Goal: Find specific page/section: Find specific page/section

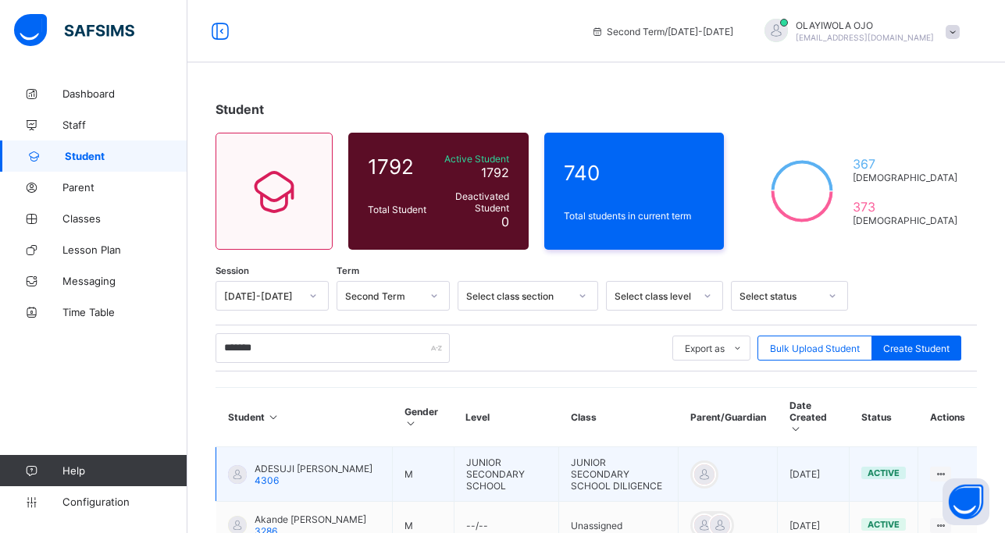
type input "*******"
click at [304, 463] on span "ADESUJI [PERSON_NAME]" at bounding box center [314, 469] width 118 height 12
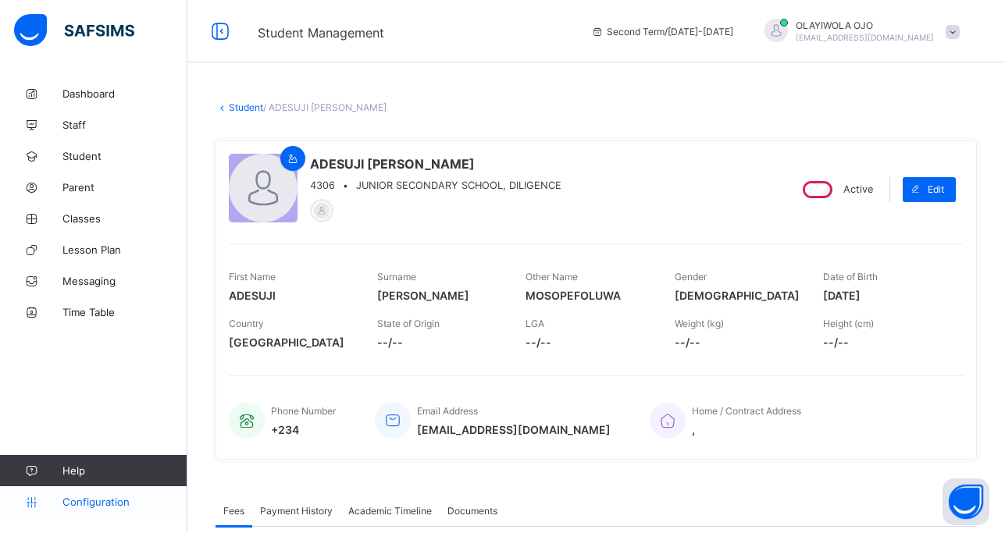
click at [84, 499] on span "Configuration" at bounding box center [124, 502] width 124 height 12
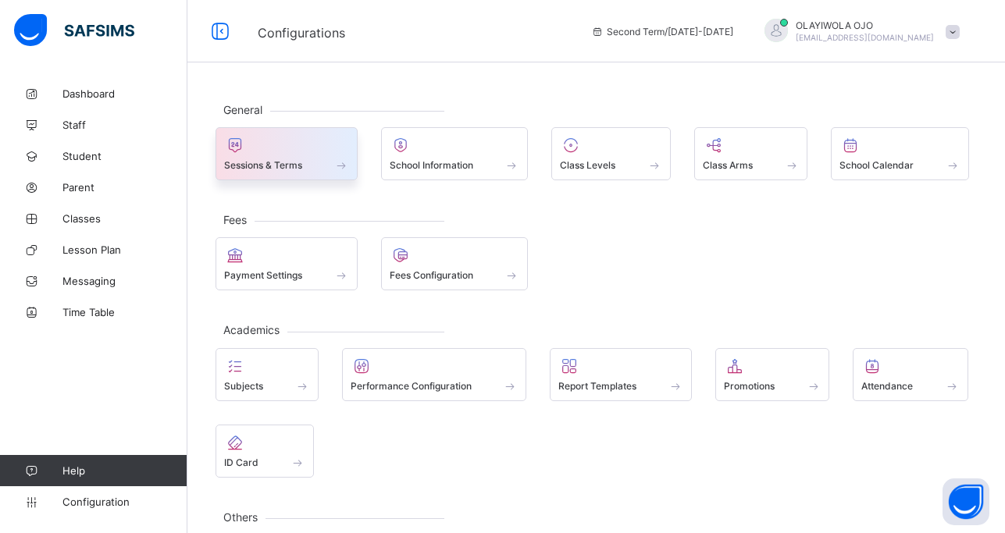
click at [269, 158] on span at bounding box center [286, 157] width 125 height 4
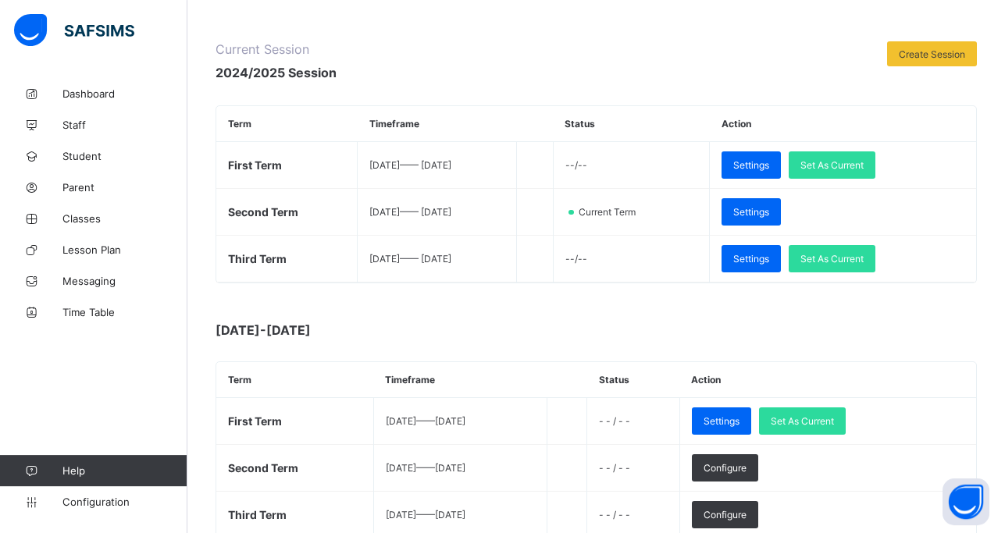
scroll to position [199, 0]
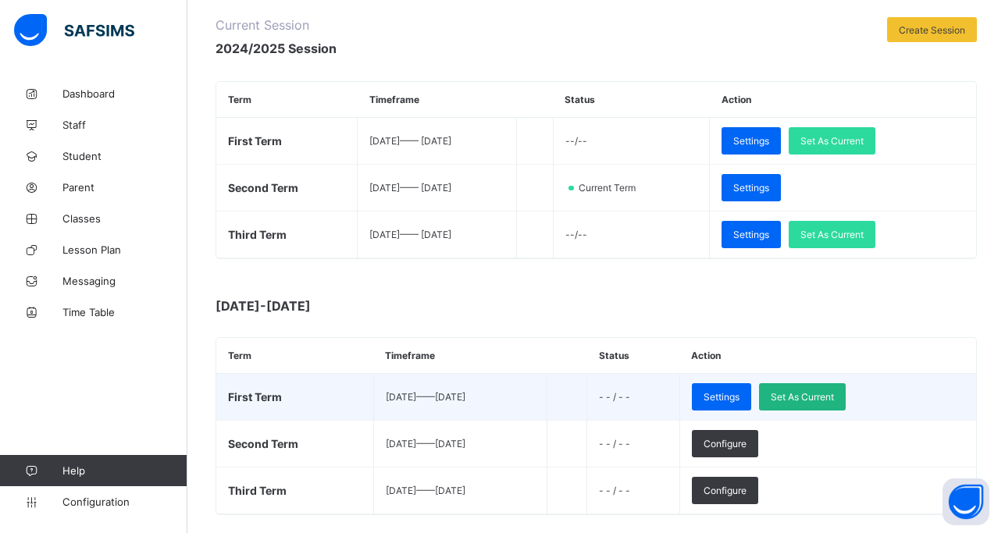
click at [837, 388] on div "Set As Current" at bounding box center [802, 396] width 87 height 27
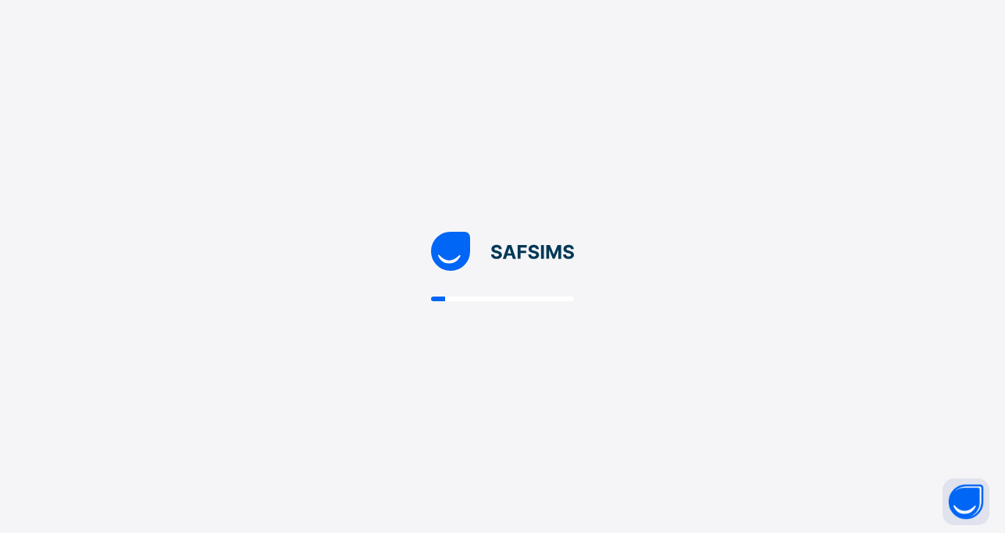
scroll to position [0, 0]
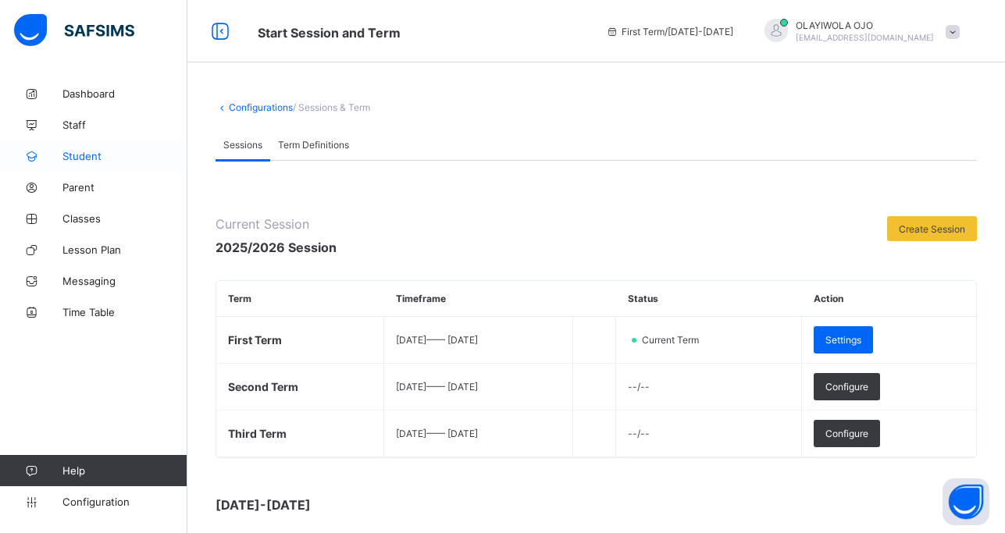
click at [91, 153] on span "Student" at bounding box center [124, 156] width 125 height 12
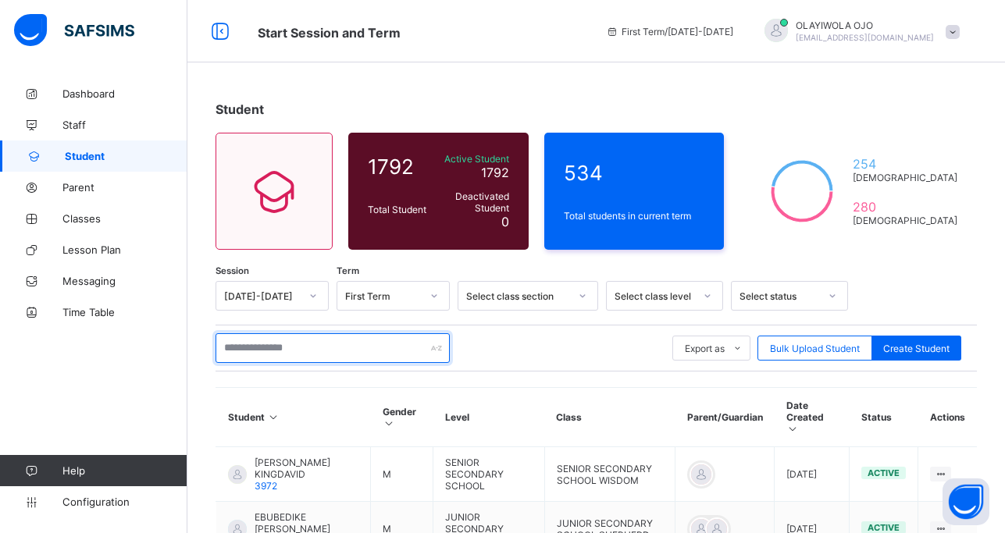
click at [276, 353] on input "text" at bounding box center [332, 348] width 234 height 30
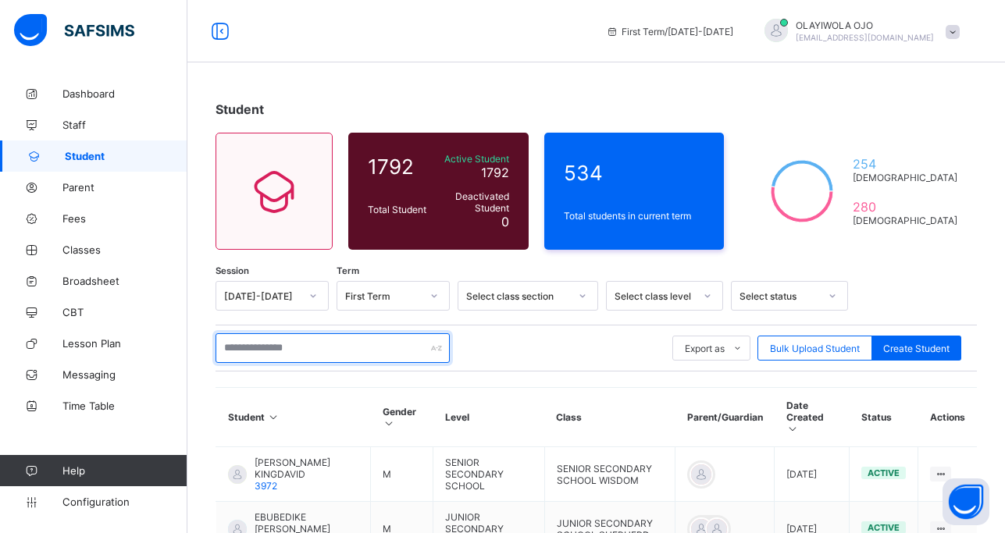
click at [249, 351] on input "text" at bounding box center [332, 348] width 234 height 30
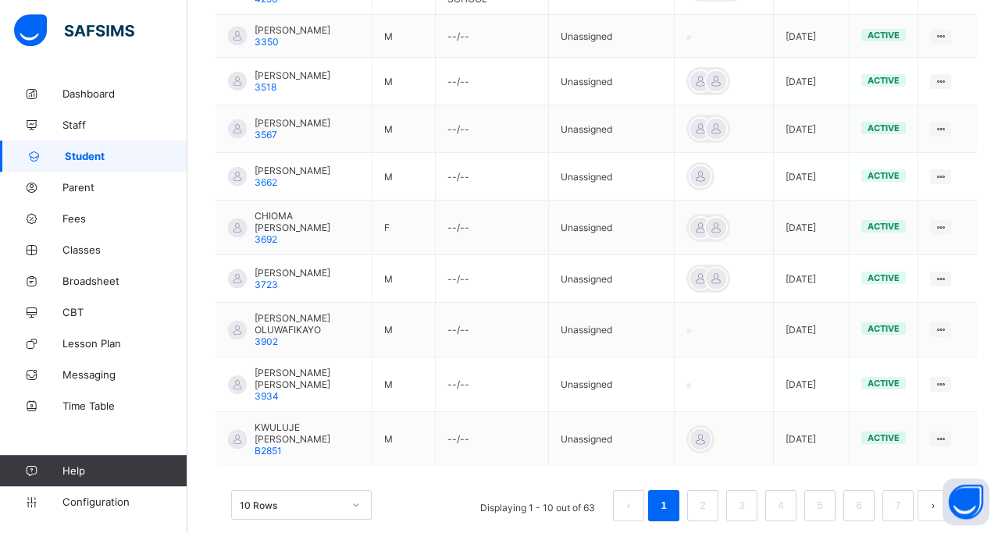
scroll to position [517, 0]
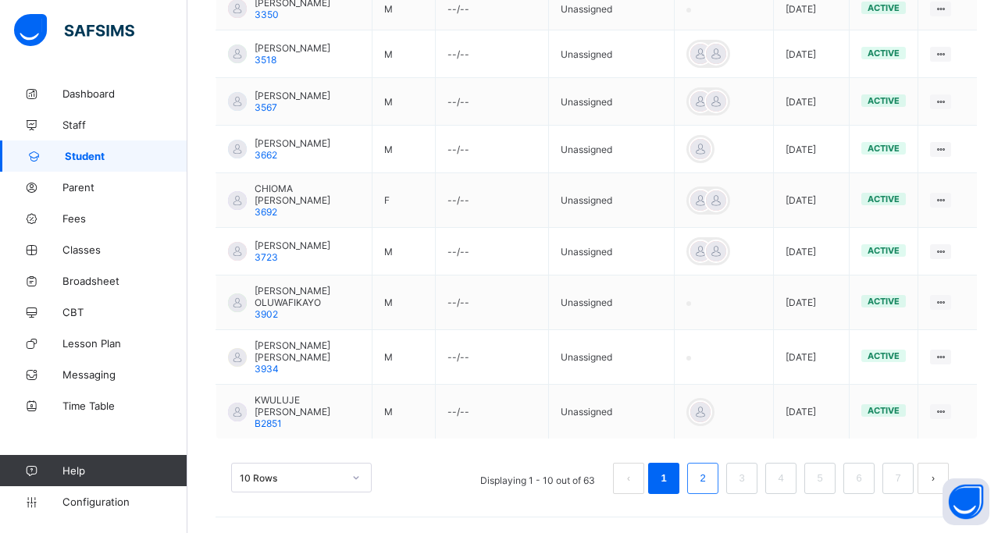
type input "**********"
click at [710, 483] on link "2" at bounding box center [702, 478] width 15 height 20
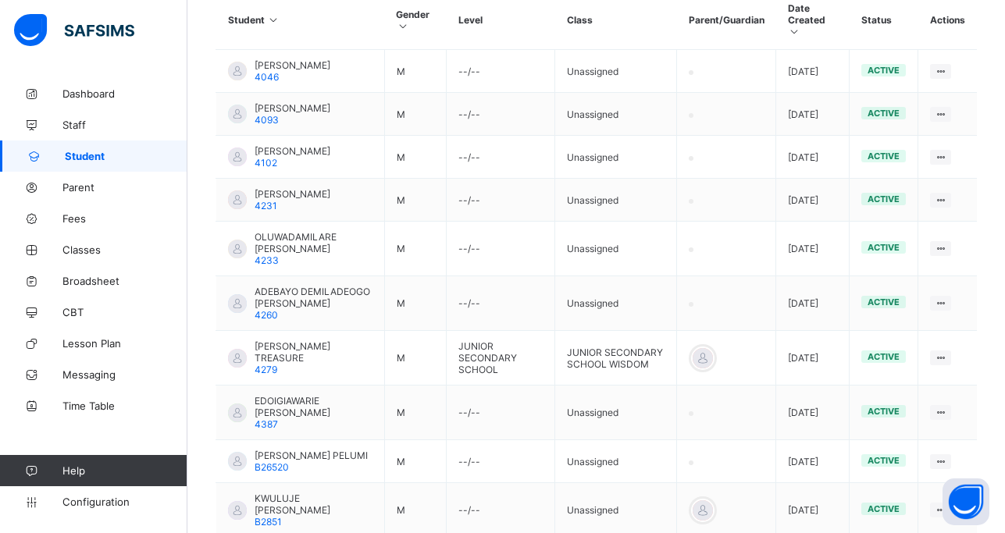
scroll to position [437, 0]
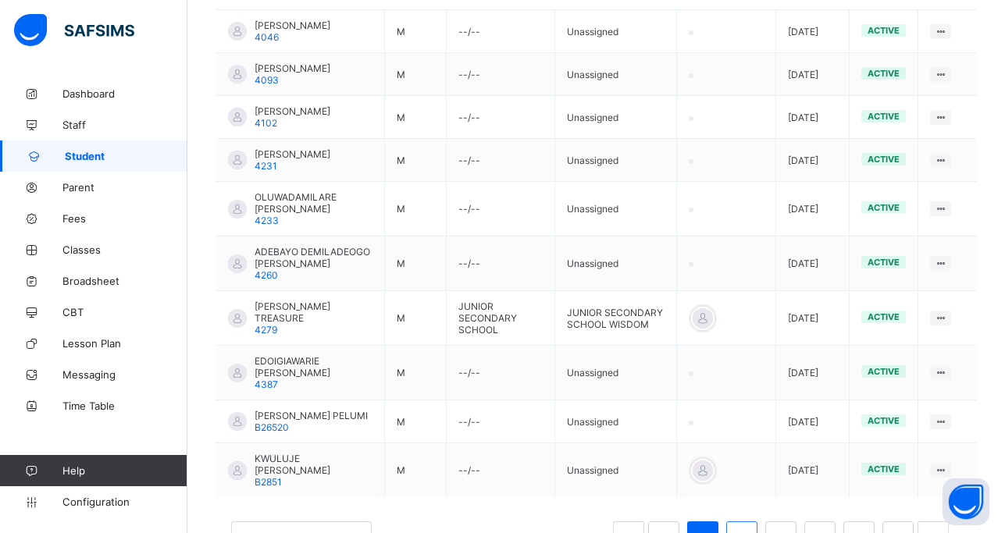
click at [749, 527] on link "3" at bounding box center [741, 537] width 15 height 20
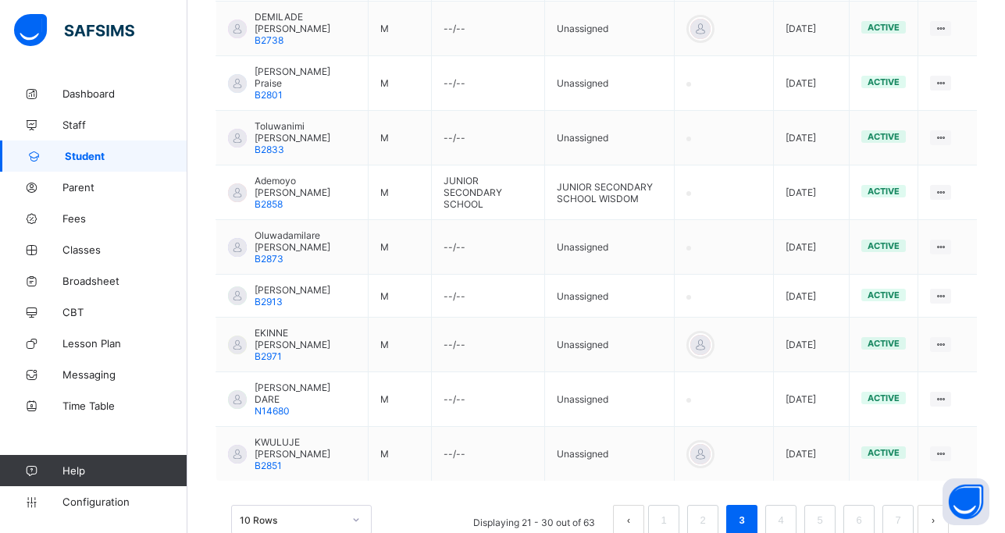
scroll to position [517, 0]
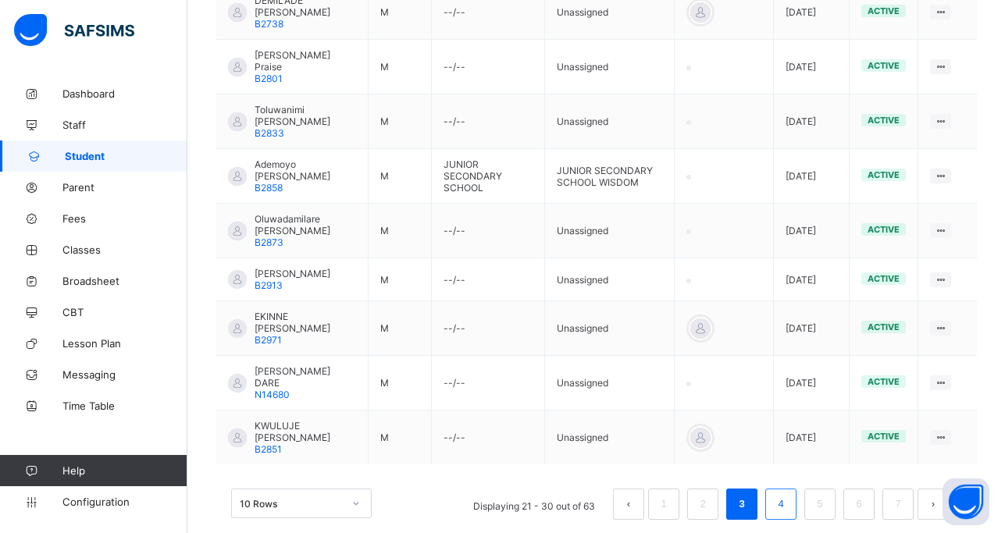
click at [788, 494] on link "4" at bounding box center [780, 504] width 15 height 20
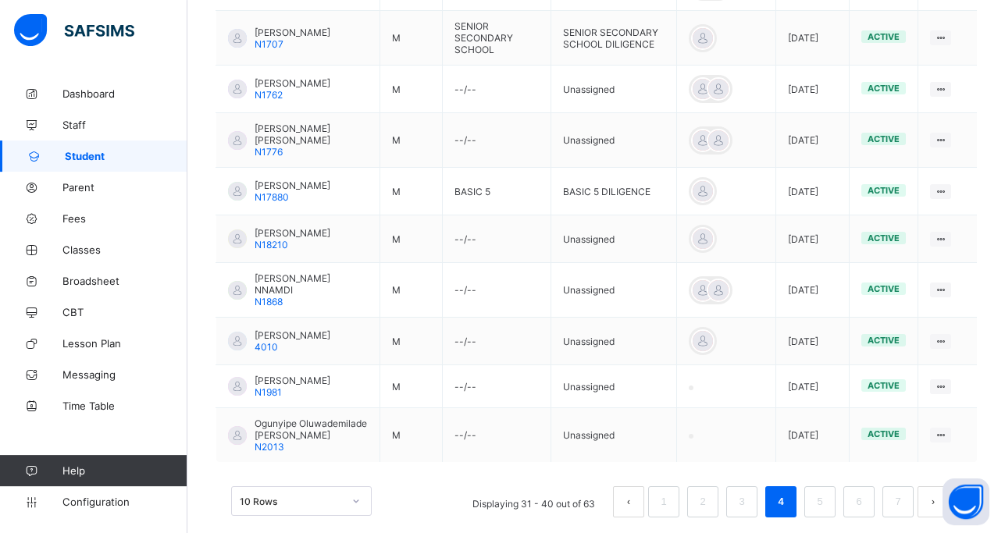
scroll to position [503, 0]
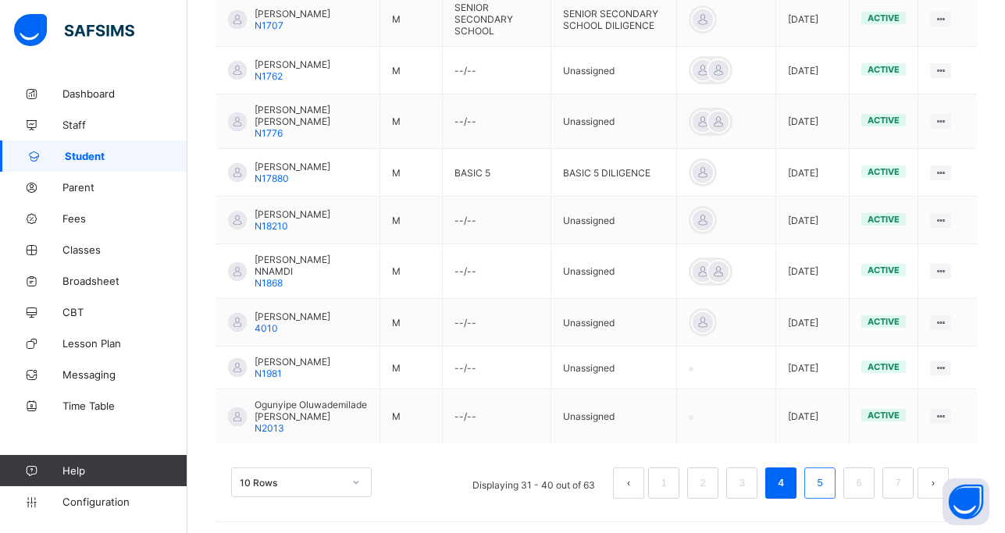
click at [827, 479] on link "5" at bounding box center [819, 483] width 15 height 20
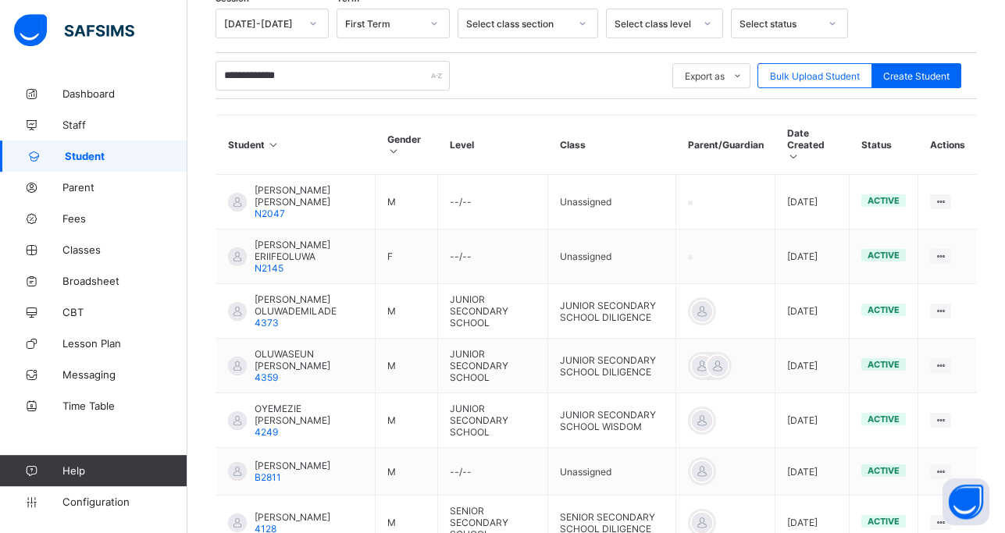
scroll to position [318, 0]
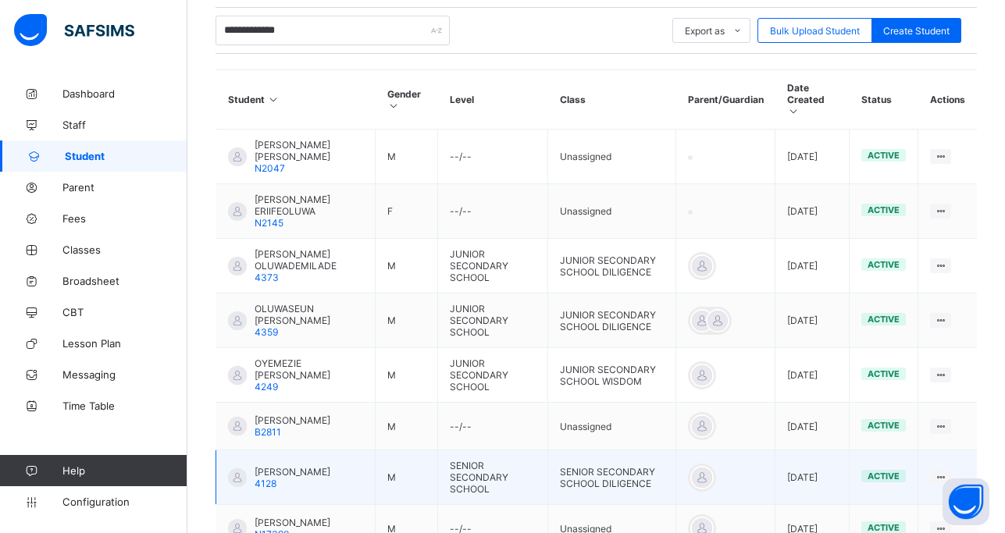
click at [329, 450] on td "[PERSON_NAME] 4128" at bounding box center [295, 477] width 159 height 55
click at [350, 454] on td "[PERSON_NAME] 4128" at bounding box center [295, 477] width 159 height 55
click at [370, 450] on td "[PERSON_NAME] 4128" at bounding box center [295, 477] width 159 height 55
click at [276, 466] on span "[PERSON_NAME]" at bounding box center [293, 472] width 76 height 12
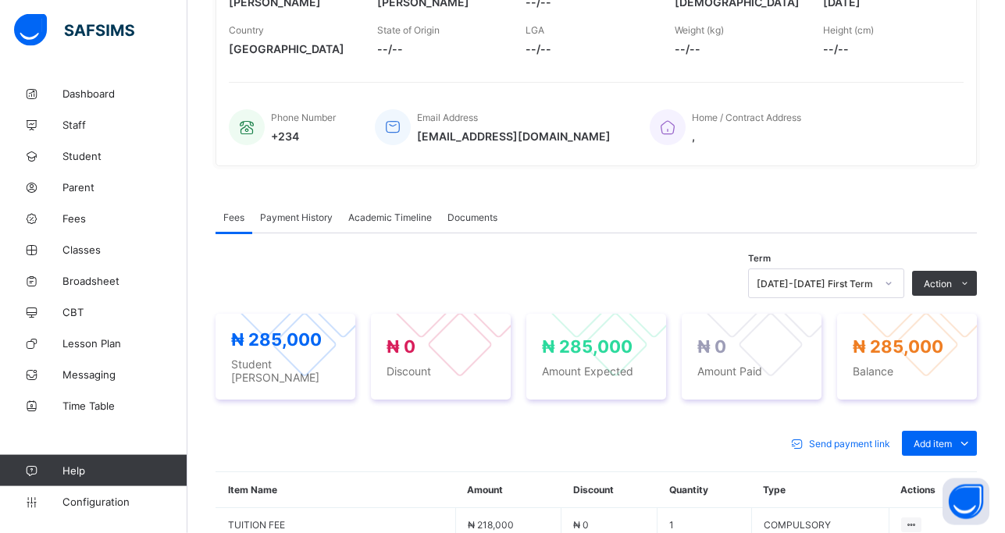
scroll to position [278, 0]
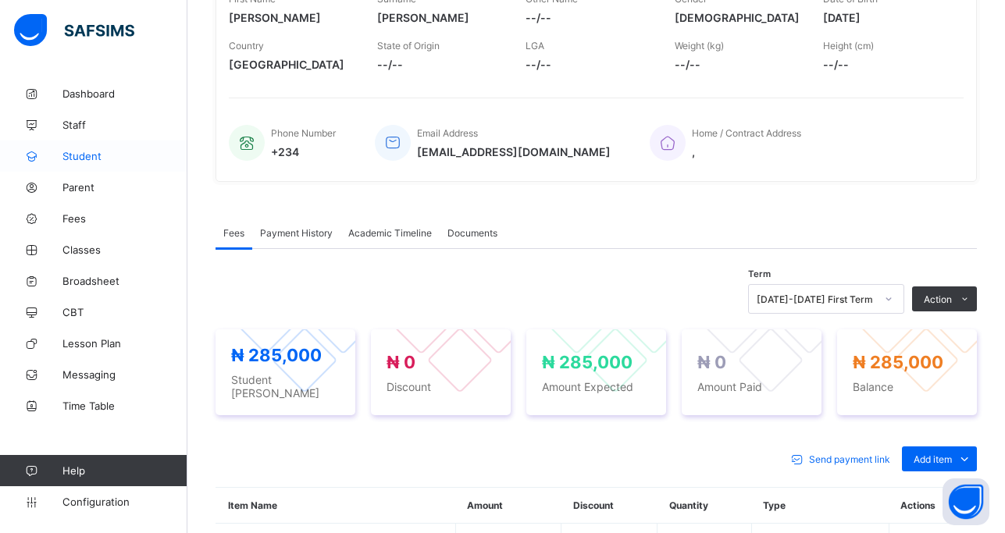
click at [103, 149] on link "Student" at bounding box center [93, 156] width 187 height 31
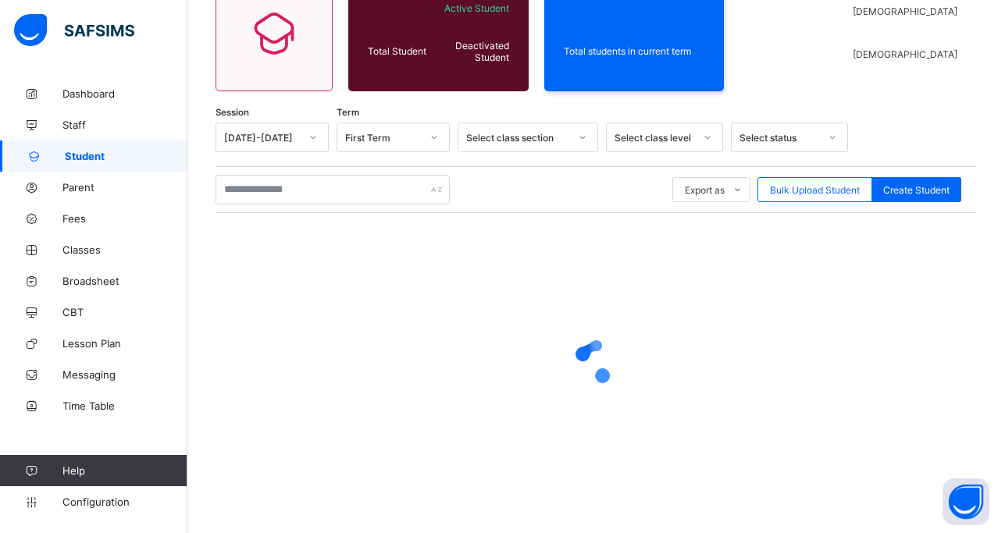
scroll to position [158, 0]
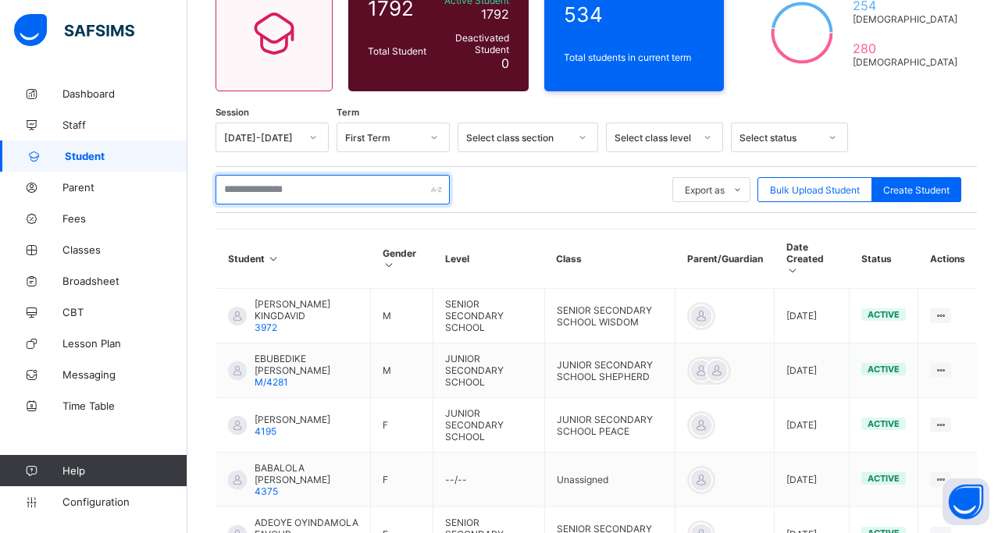
click at [269, 188] on input "text" at bounding box center [332, 190] width 234 height 30
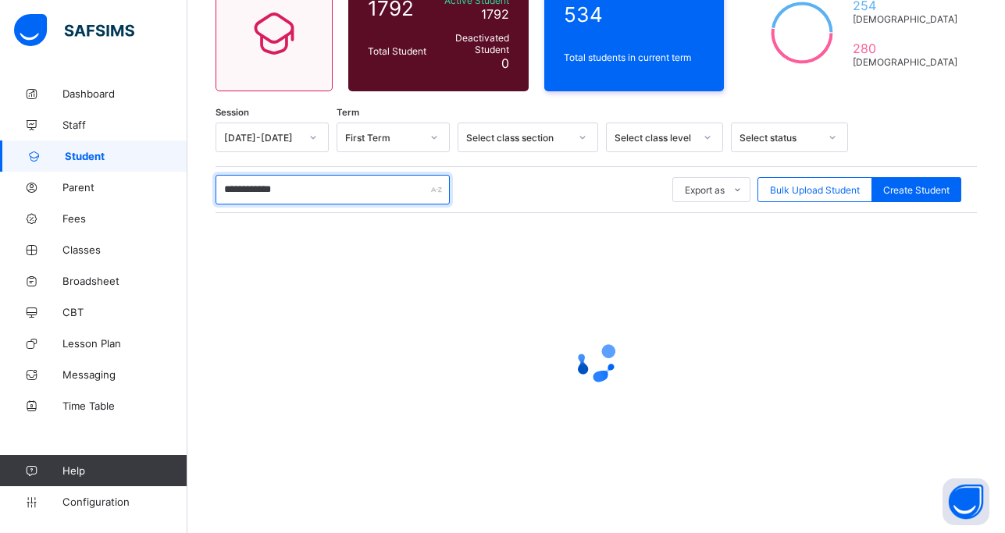
type input "**********"
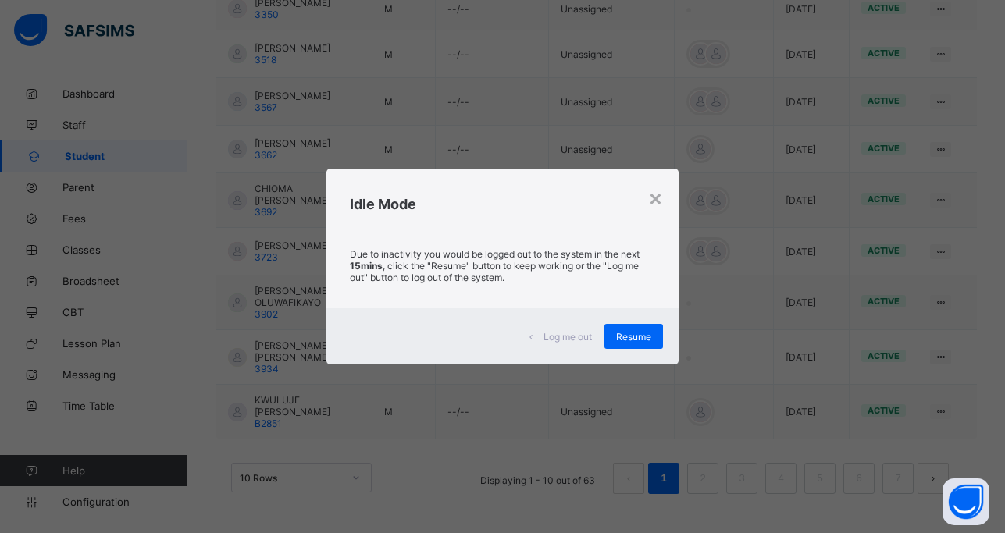
scroll to position [524, 0]
